Goal: Communication & Community: Answer question/provide support

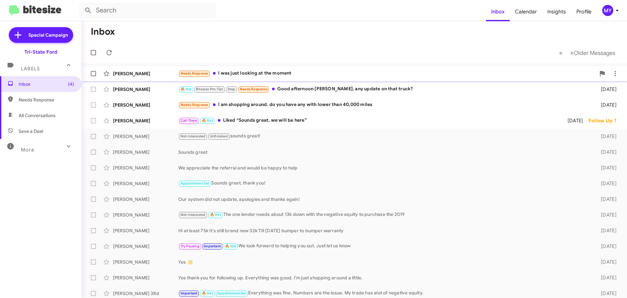
click at [256, 76] on div "Needs Response I was just looking at the moment" at bounding box center [386, 74] width 417 height 8
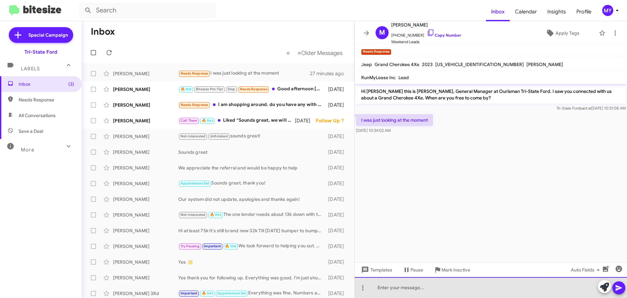
click at [426, 288] on div at bounding box center [491, 287] width 272 height 21
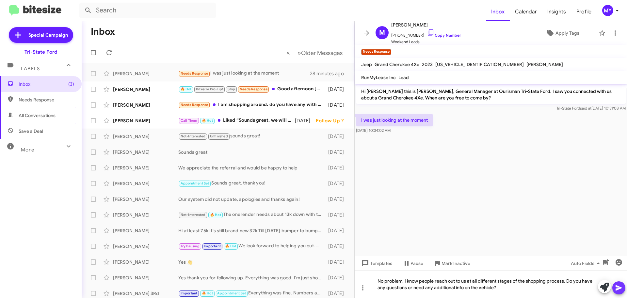
click at [623, 289] on button at bounding box center [618, 287] width 13 height 13
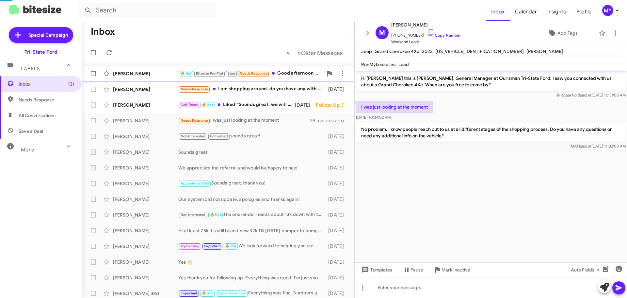
click at [296, 73] on div "🔥 Hot Bitesize Pro-Tip! Stop Needs Response Good afternoon [PERSON_NAME], any u…" at bounding box center [250, 74] width 145 height 8
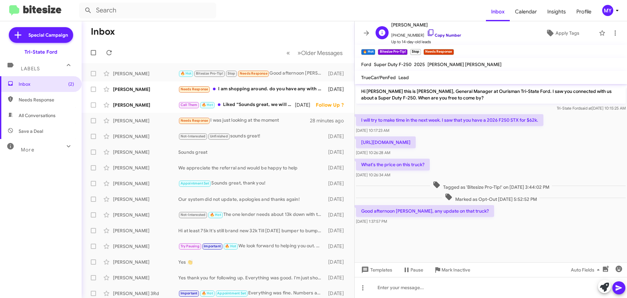
click at [427, 33] on icon at bounding box center [431, 33] width 8 height 8
click at [415, 141] on p "[URL][DOMAIN_NAME]" at bounding box center [386, 142] width 60 height 12
copy p "[URL][DOMAIN_NAME]"
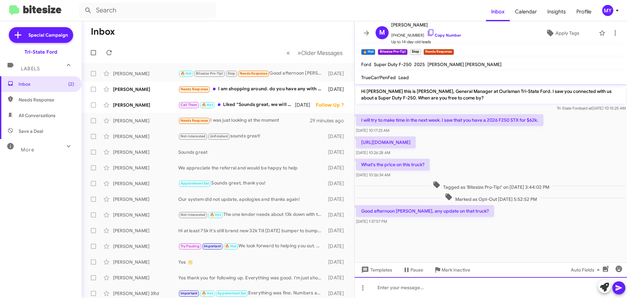
click at [458, 291] on div at bounding box center [491, 287] width 272 height 21
click at [411, 289] on div at bounding box center [491, 287] width 272 height 21
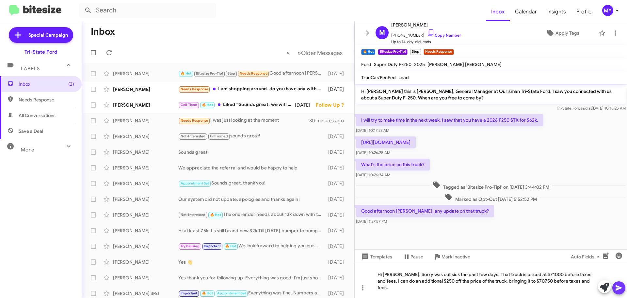
click at [620, 287] on icon at bounding box center [619, 288] width 6 height 6
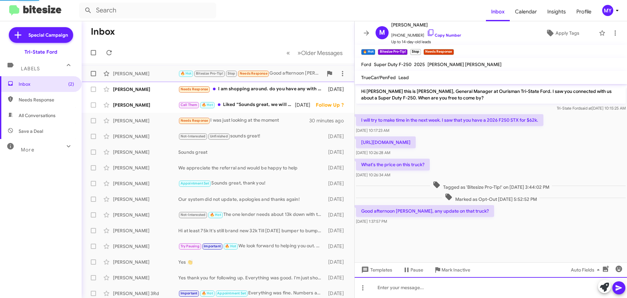
scroll to position [6, 0]
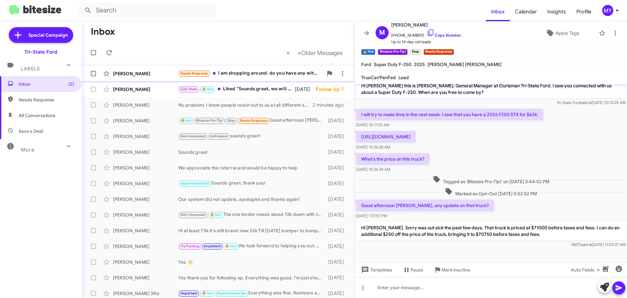
click at [255, 71] on div "Needs Response I am shopping around. do you have any with lower than 40,000 mil…" at bounding box center [250, 74] width 145 height 8
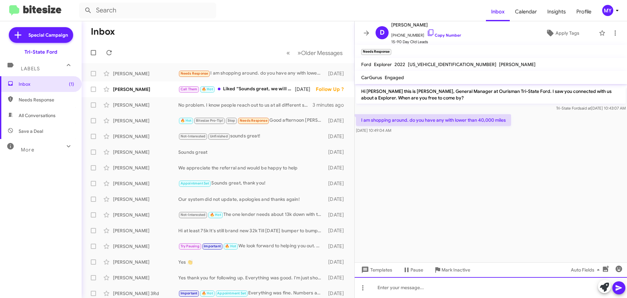
click at [436, 289] on div at bounding box center [491, 287] width 272 height 21
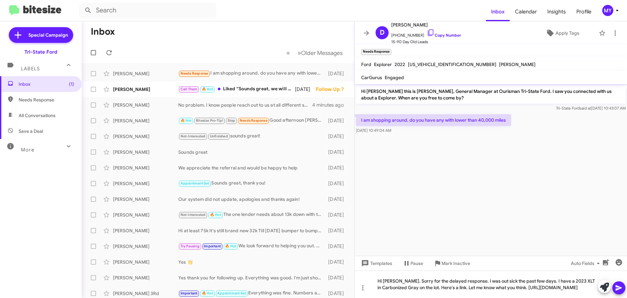
click at [618, 287] on icon at bounding box center [619, 288] width 8 height 8
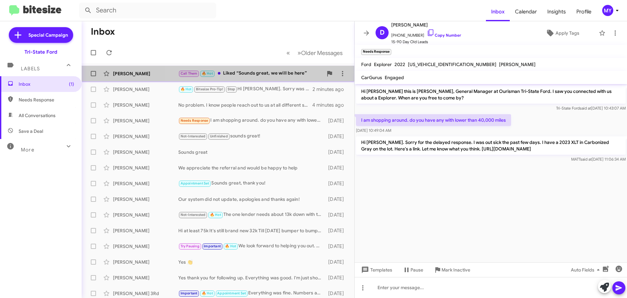
click at [252, 72] on div "Call Them 🔥 Hot Liked “Sounds great, we will be here”" at bounding box center [250, 74] width 145 height 8
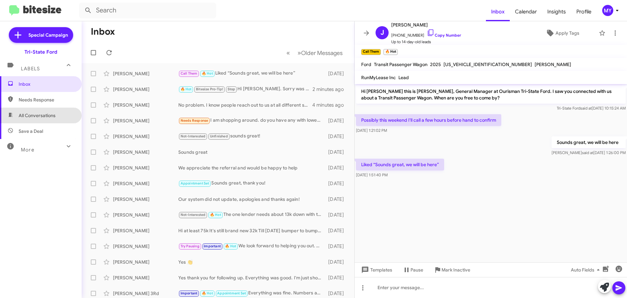
click at [42, 117] on span "All Conversations" at bounding box center [37, 115] width 37 height 7
type input "in:all-conversations"
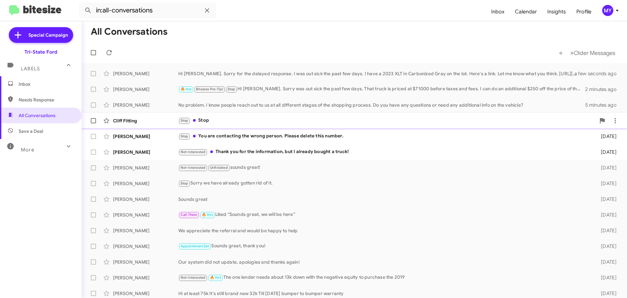
click at [223, 118] on div "Stop Stop" at bounding box center [386, 121] width 417 height 8
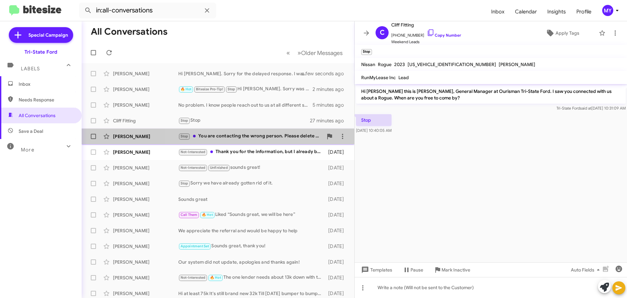
click at [280, 137] on div "Stop You are contacting the wrong person. Please delete this number." at bounding box center [250, 136] width 145 height 8
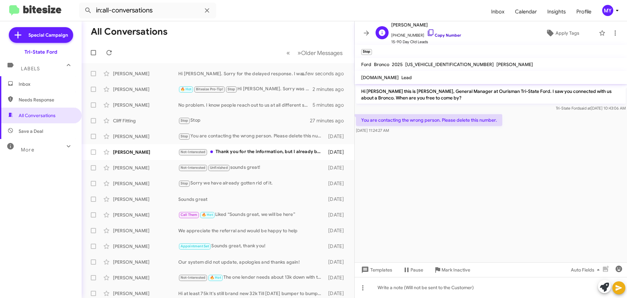
click at [427, 33] on icon at bounding box center [431, 33] width 8 height 8
click at [257, 154] on div "Not-Interested Thank you for the information, but I already bought a truck!" at bounding box center [250, 152] width 145 height 8
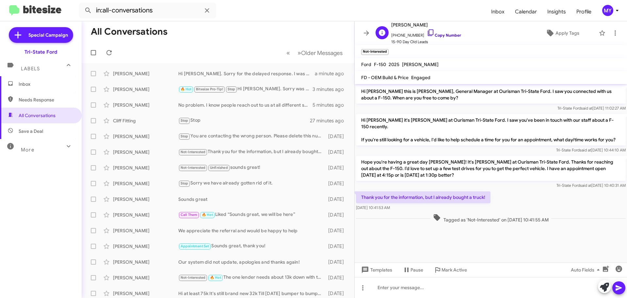
click at [427, 34] on icon at bounding box center [431, 33] width 8 height 8
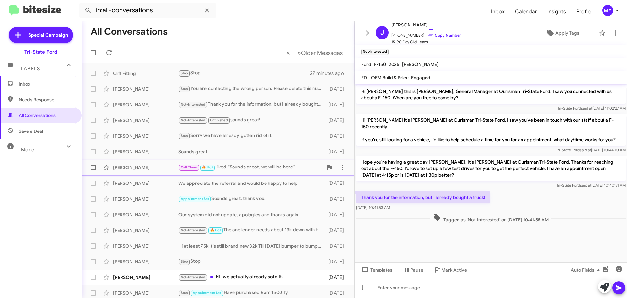
scroll to position [82, 0]
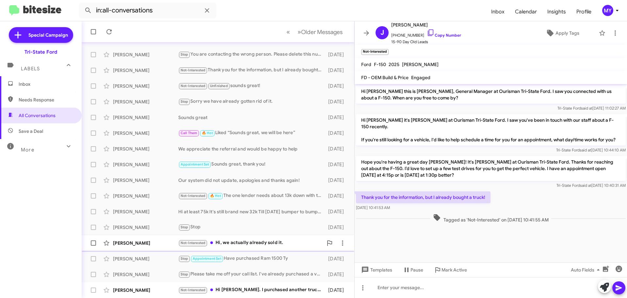
click at [235, 238] on div "[PERSON_NAME] Not-Interested Hi, we actually already sold it. [DATE]" at bounding box center [218, 242] width 262 height 13
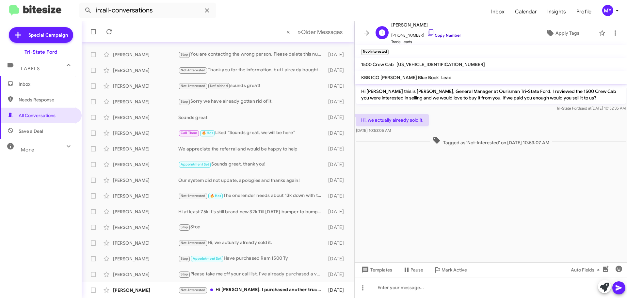
click at [428, 29] on icon at bounding box center [431, 32] width 6 height 7
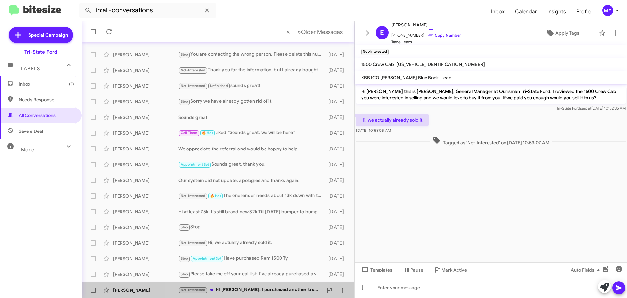
click at [249, 288] on div "Not-Interested Hi [PERSON_NAME]. I purchased another truck the other day. Thank…" at bounding box center [250, 290] width 145 height 8
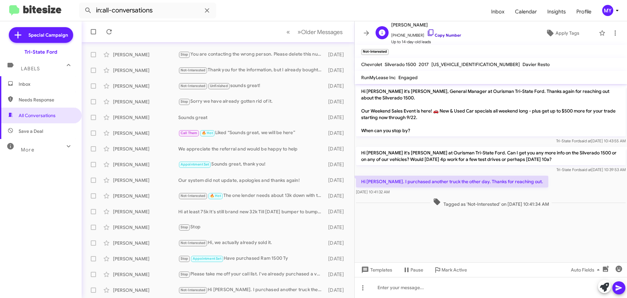
click at [427, 33] on icon at bounding box center [431, 33] width 8 height 8
click at [47, 87] on span "Inbox (2)" at bounding box center [41, 84] width 82 height 16
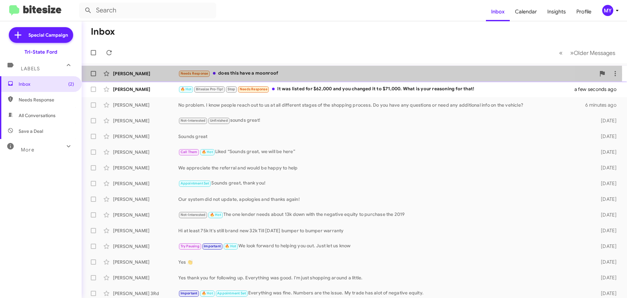
click at [267, 74] on div "Needs Response does this have a moonroof" at bounding box center [386, 74] width 417 height 8
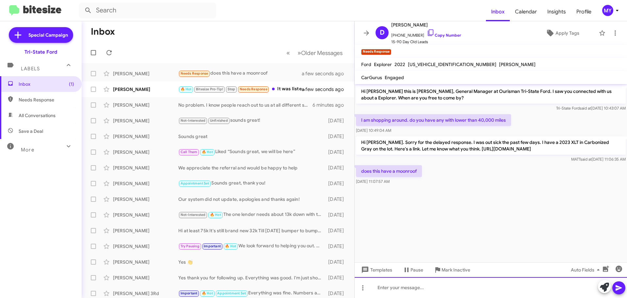
click at [508, 291] on div at bounding box center [491, 287] width 272 height 21
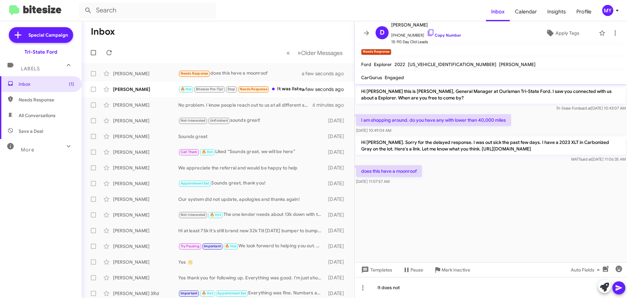
click at [618, 288] on icon at bounding box center [619, 288] width 6 height 6
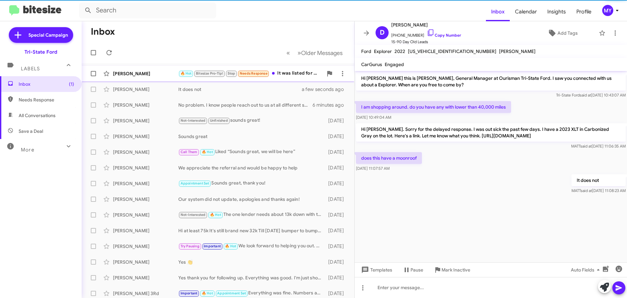
click at [300, 73] on div "🔥 Hot Bitesize Pro-Tip! Stop Needs Response It was listed for $62,000 and you c…" at bounding box center [250, 74] width 145 height 8
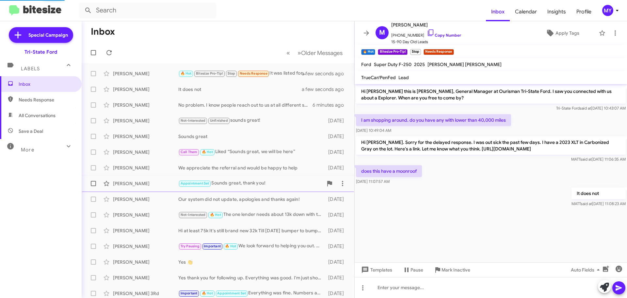
scroll to position [29, 0]
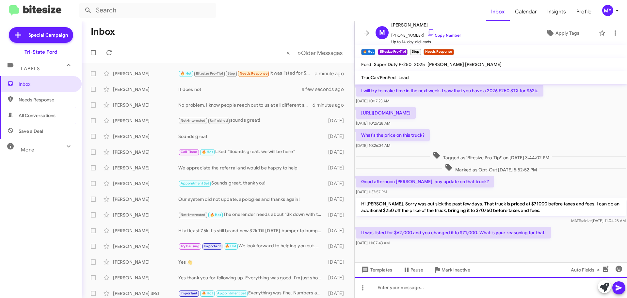
click at [439, 287] on div at bounding box center [491, 287] width 272 height 21
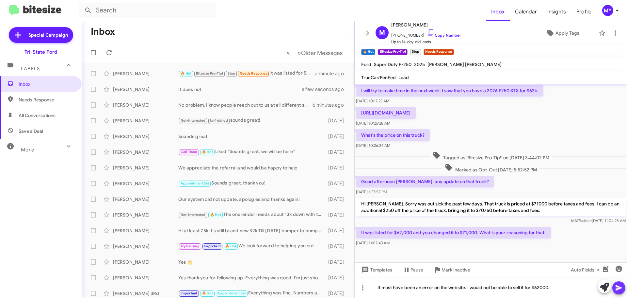
click at [617, 286] on icon at bounding box center [619, 288] width 6 height 6
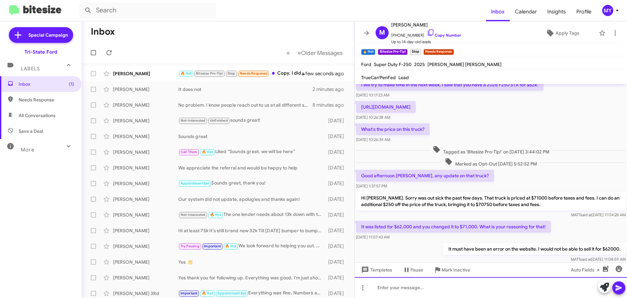
scroll to position [77, 0]
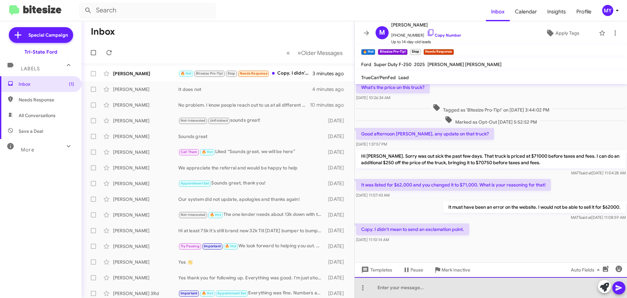
click at [402, 285] on div at bounding box center [491, 287] width 272 height 21
click at [402, 286] on div at bounding box center [491, 287] width 272 height 21
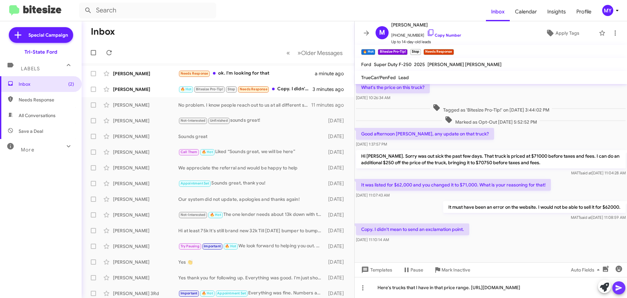
click at [619, 285] on icon at bounding box center [619, 288] width 8 height 8
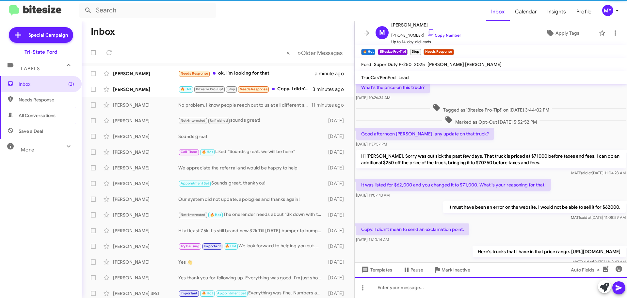
scroll to position [0, 0]
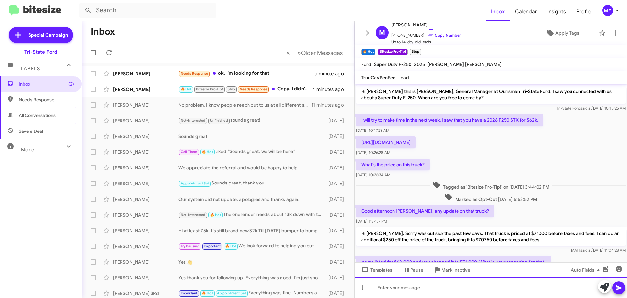
click at [399, 284] on div at bounding box center [491, 287] width 272 height 21
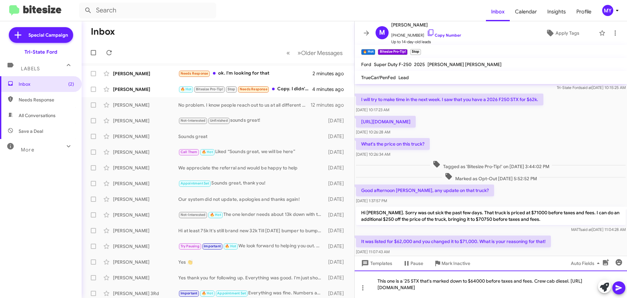
scroll to position [121, 0]
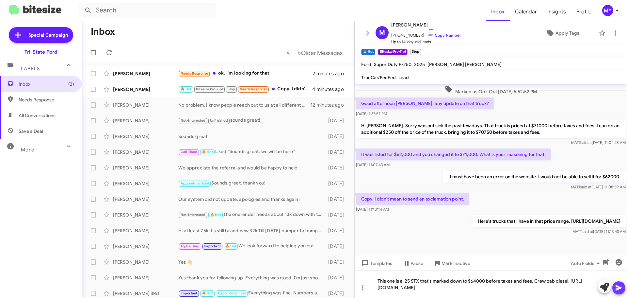
click at [618, 289] on icon at bounding box center [619, 288] width 6 height 6
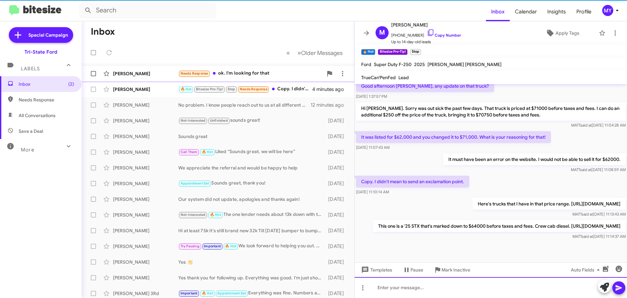
scroll to position [138, 0]
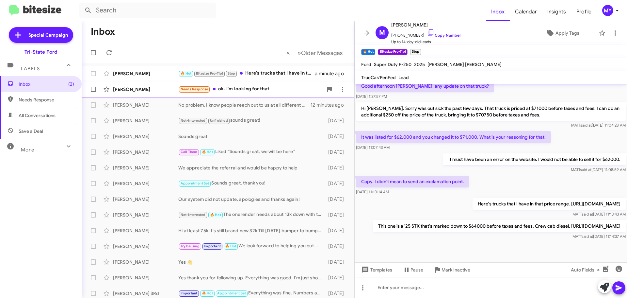
click at [275, 87] on div "Needs Response ok. I'm looking for that" at bounding box center [250, 89] width 145 height 8
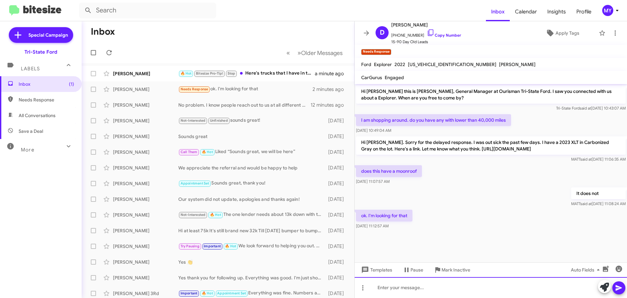
click at [427, 284] on div at bounding box center [491, 287] width 272 height 21
click at [394, 291] on div at bounding box center [491, 287] width 272 height 21
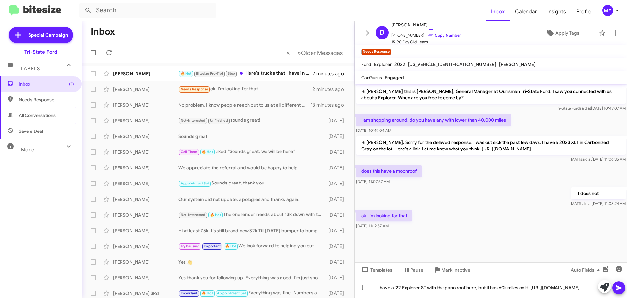
click at [621, 286] on icon at bounding box center [619, 288] width 8 height 8
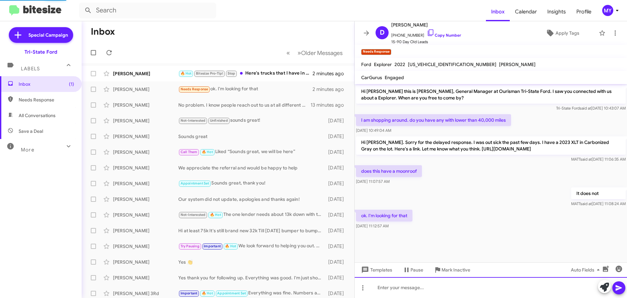
scroll to position [15, 0]
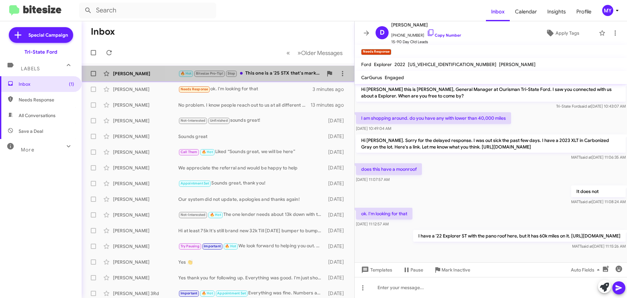
click at [267, 72] on div "🔥 Hot Bitesize Pro-Tip! Stop This one is a '25 STX that's marked down to $64000…" at bounding box center [250, 74] width 145 height 8
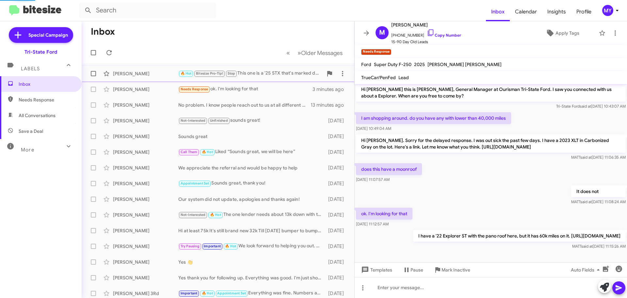
scroll to position [138, 0]
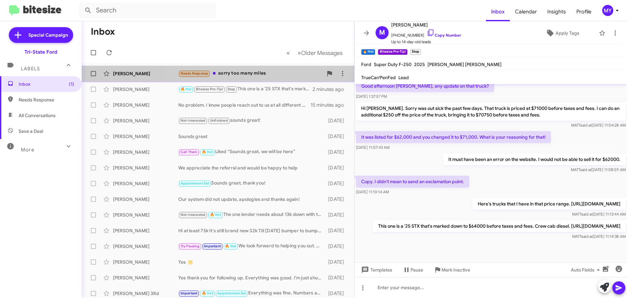
click at [259, 74] on div "Needs Response sorry too many miles" at bounding box center [250, 74] width 145 height 8
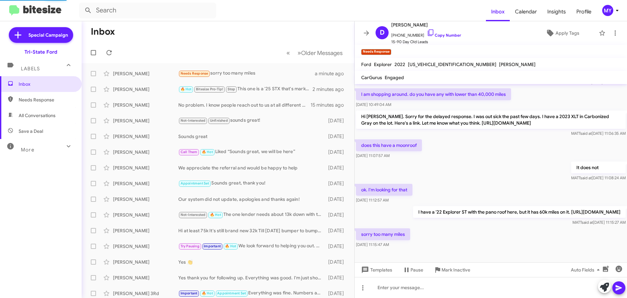
scroll to position [39, 0]
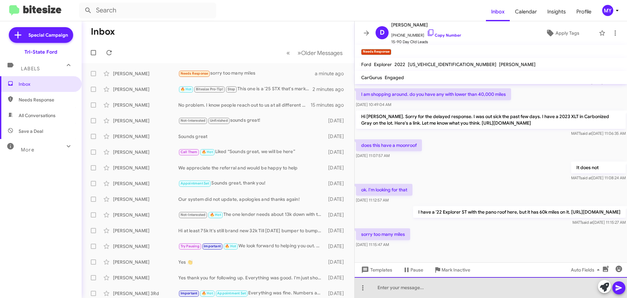
click at [408, 284] on div at bounding box center [491, 287] width 272 height 21
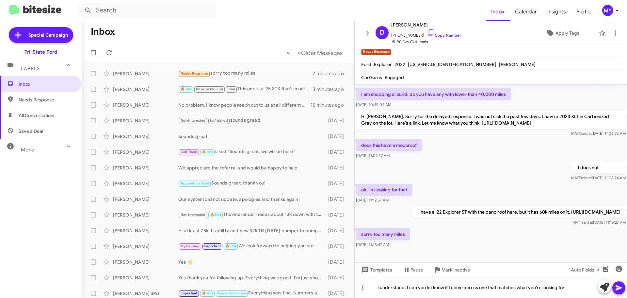
click at [621, 288] on icon at bounding box center [619, 288] width 6 height 6
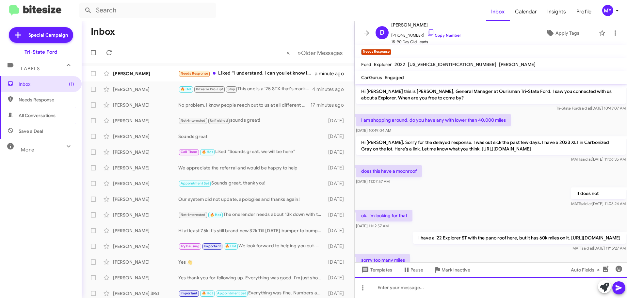
scroll to position [87, 0]
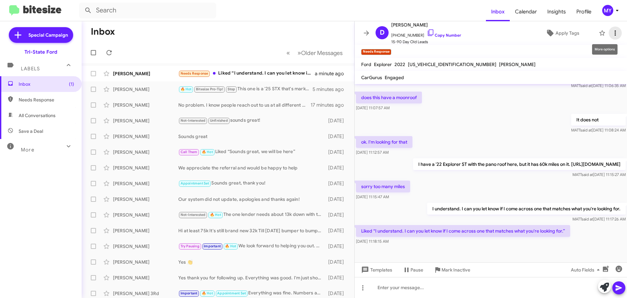
click at [615, 28] on button at bounding box center [615, 32] width 13 height 13
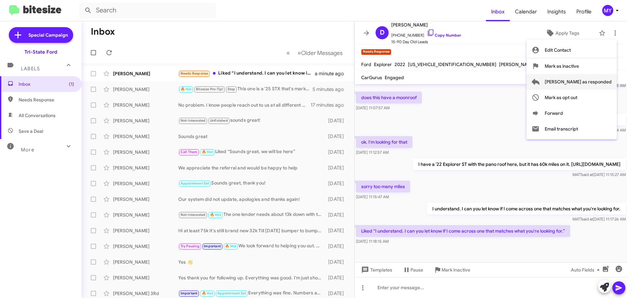
click at [587, 83] on span "[PERSON_NAME] as responded" at bounding box center [578, 82] width 67 height 16
